Goal: Task Accomplishment & Management: Use online tool/utility

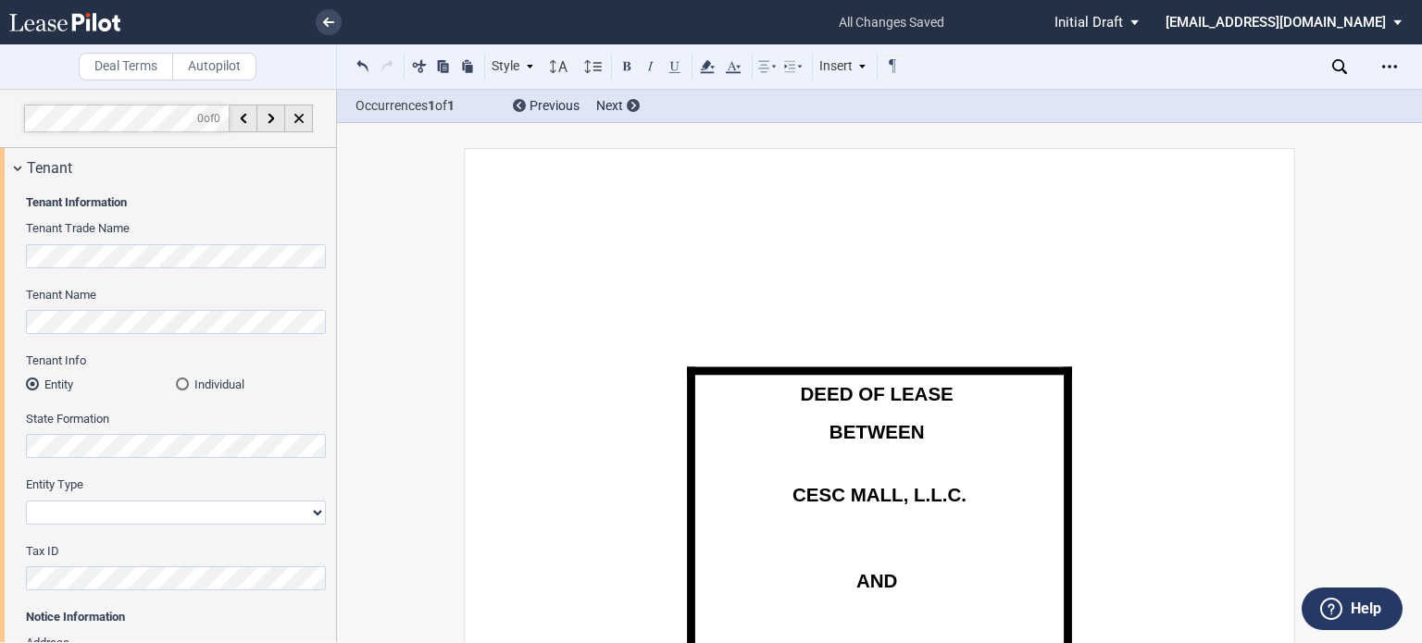
select select "multiple"
select select "number:6"
select select "number:5"
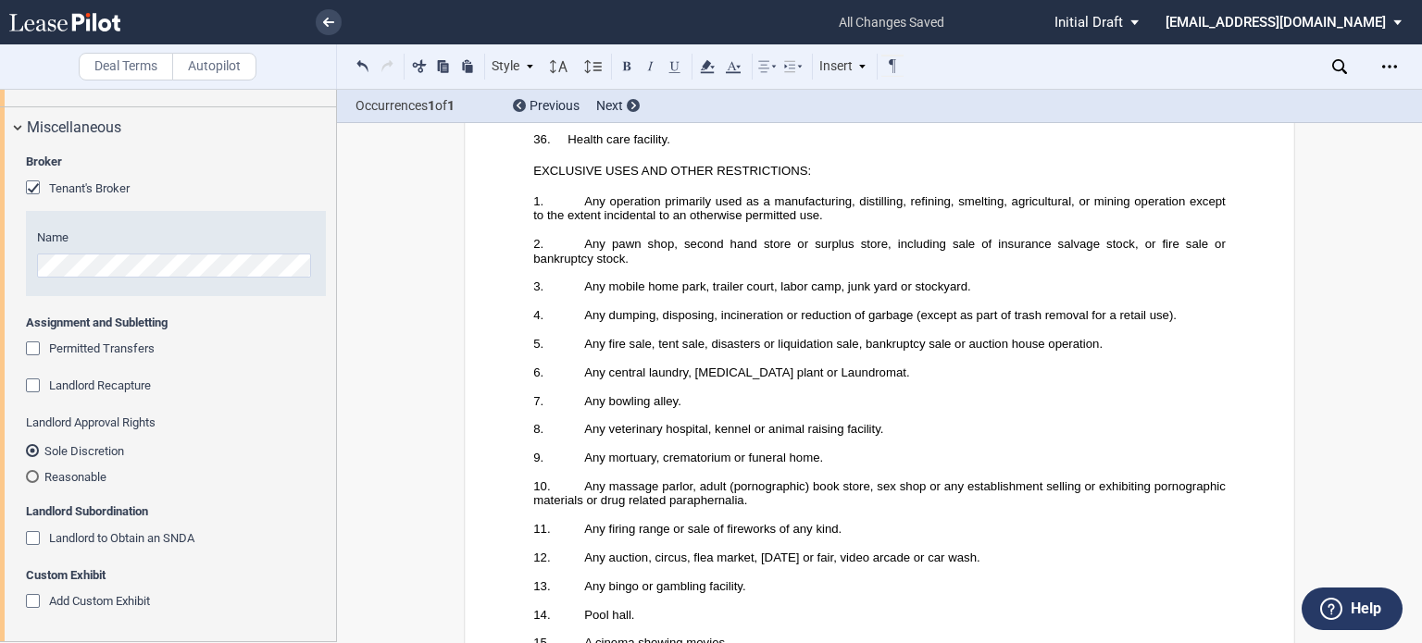
click at [209, 451] on md-radio-button "Sole Discretion" at bounding box center [176, 450] width 300 height 17
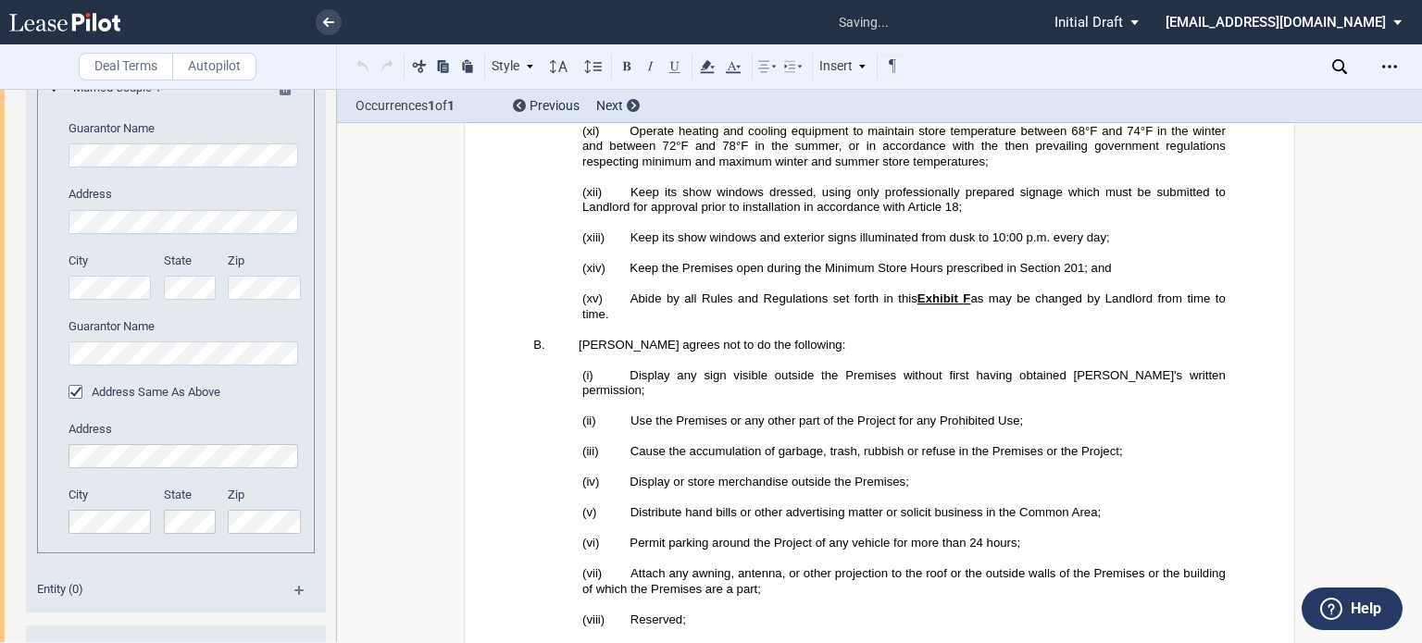
scroll to position [57492, 0]
click at [55, 310] on div "Married Couple 1 Guarantor Name Address City State Zip" at bounding box center [176, 316] width 252 height 473
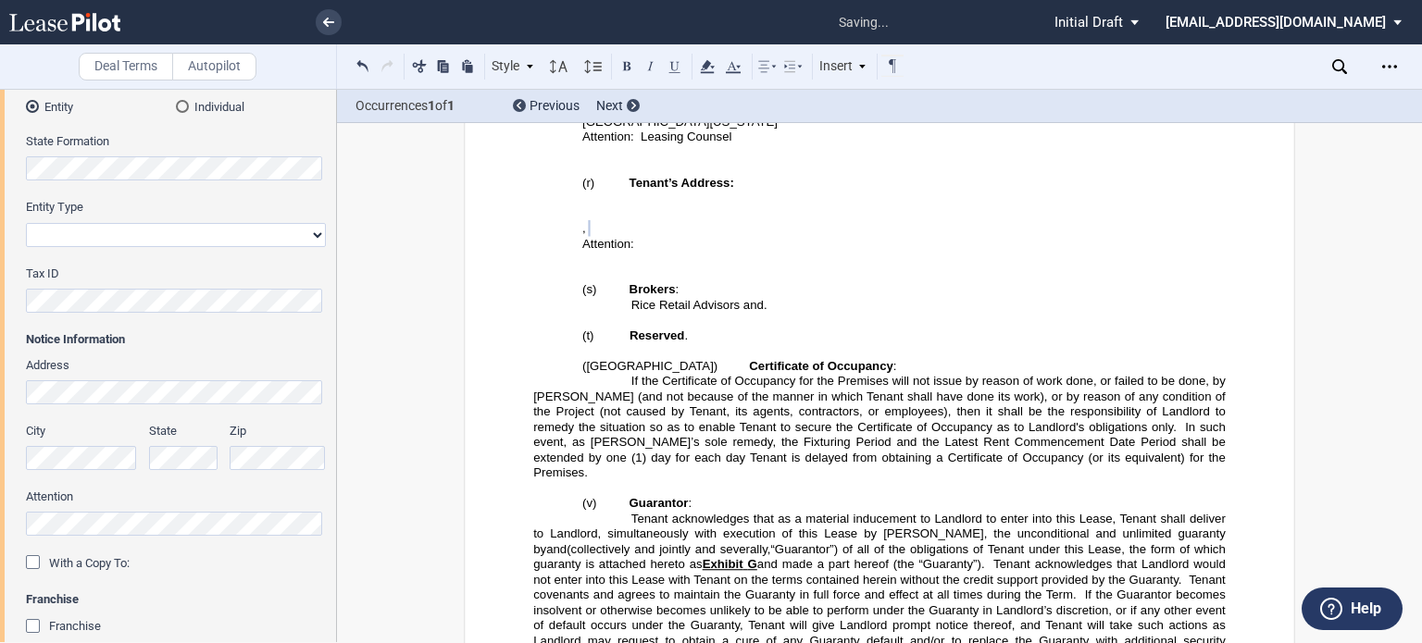
scroll to position [2832, 0]
drag, startPoint x: 793, startPoint y: 462, endPoint x: 283, endPoint y: 238, distance: 557.1
click at [793, 555] on span "Tenant acknowledges that Landlord would not enter into this Lease with Tenant o…" at bounding box center [880, 570] width 695 height 30
click at [1384, 68] on use "Open Lease options menu" at bounding box center [1389, 66] width 15 height 3
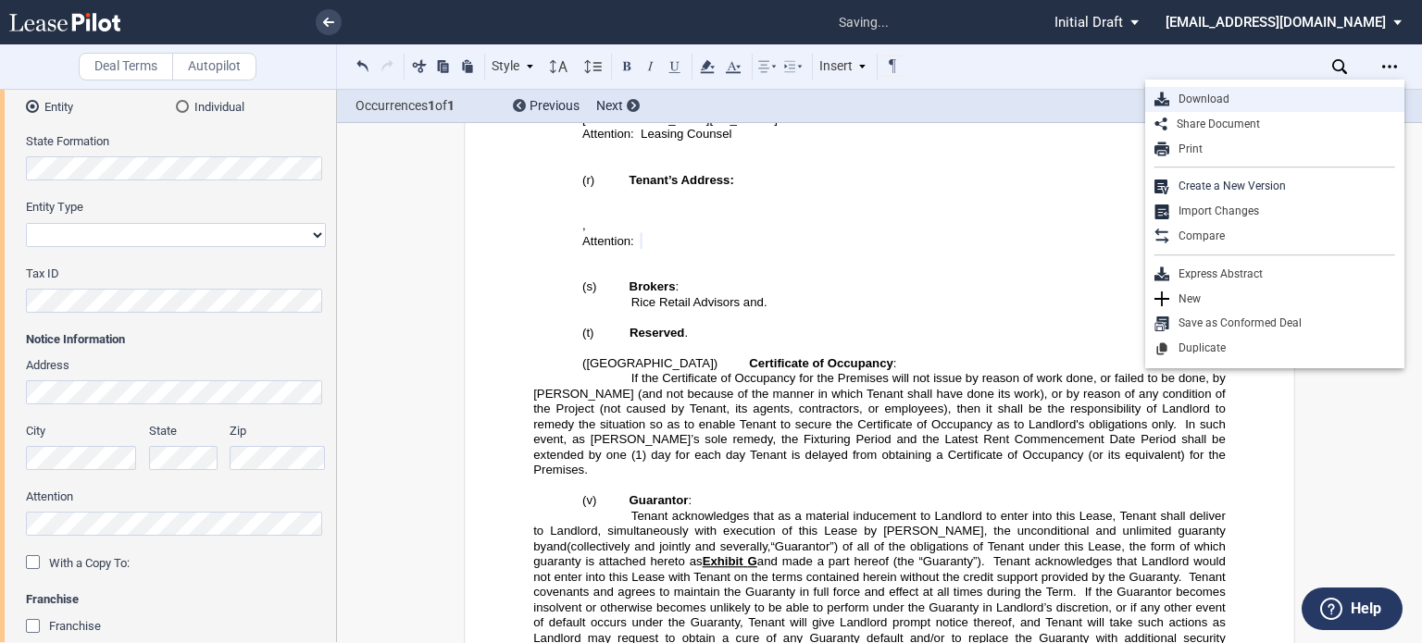
click at [1200, 99] on div "Download" at bounding box center [1282, 100] width 226 height 16
